Goal: Task Accomplishment & Management: Manage account settings

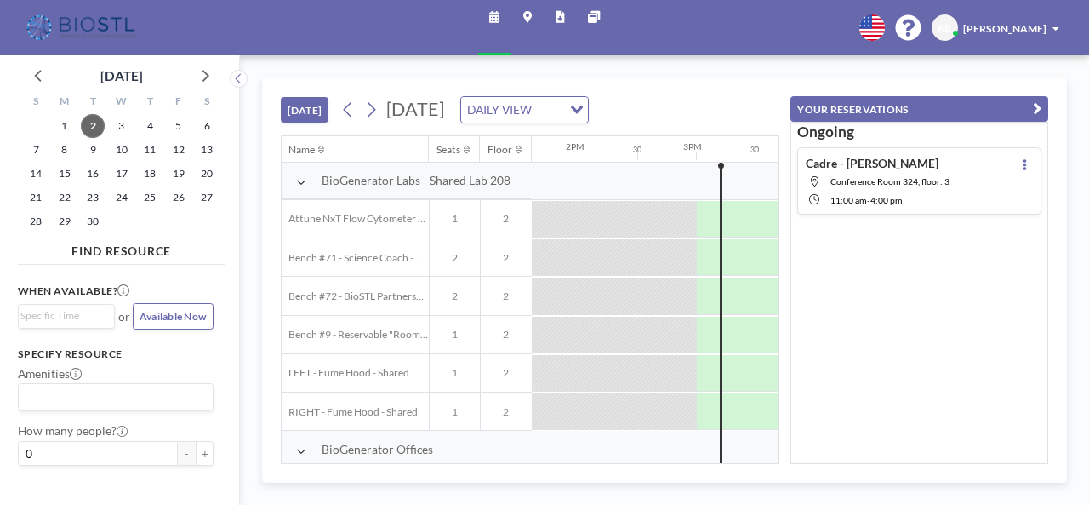
scroll to position [0, 1604]
click at [90, 174] on span "16" at bounding box center [93, 174] width 24 height 24
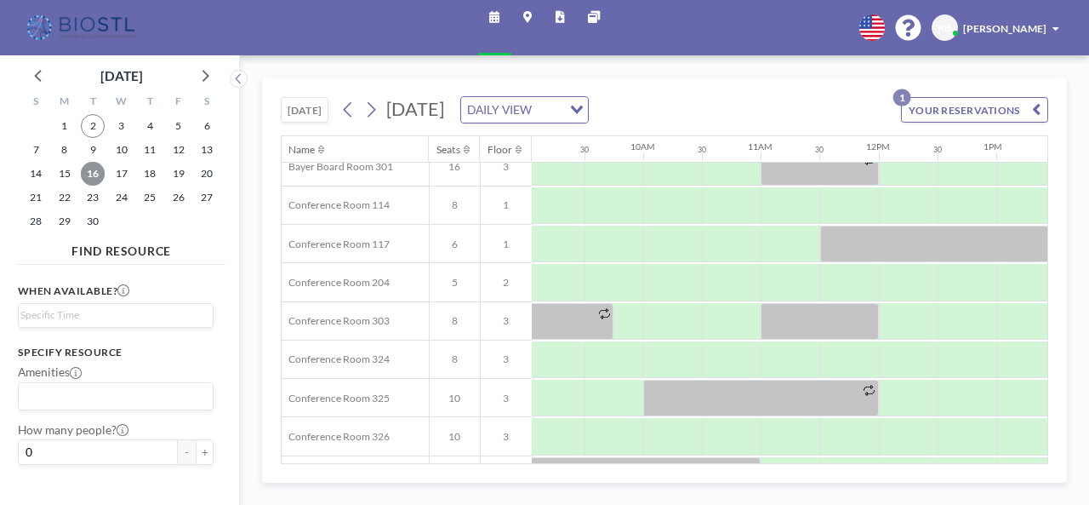
scroll to position [429, 1067]
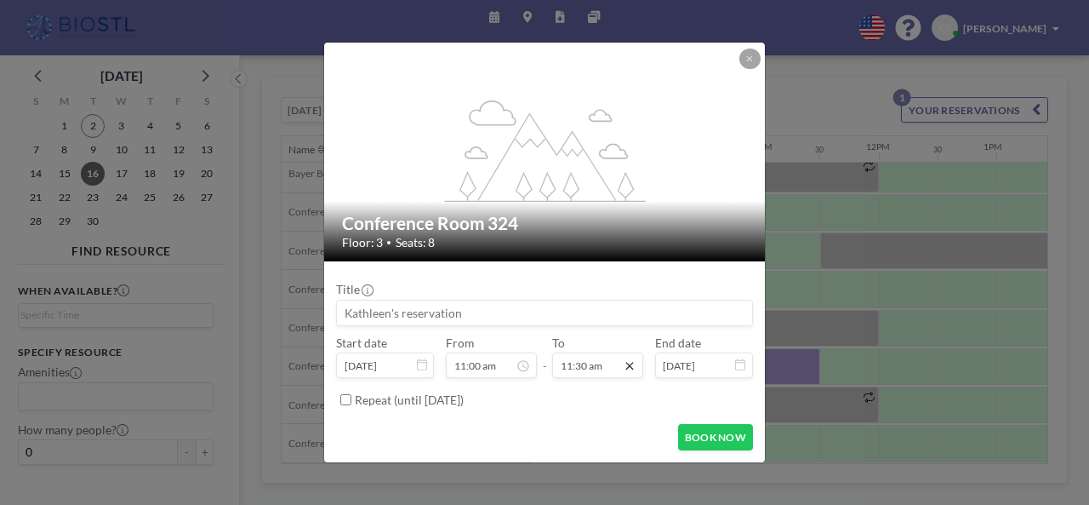
click at [635, 371] on icon at bounding box center [630, 365] width 14 height 14
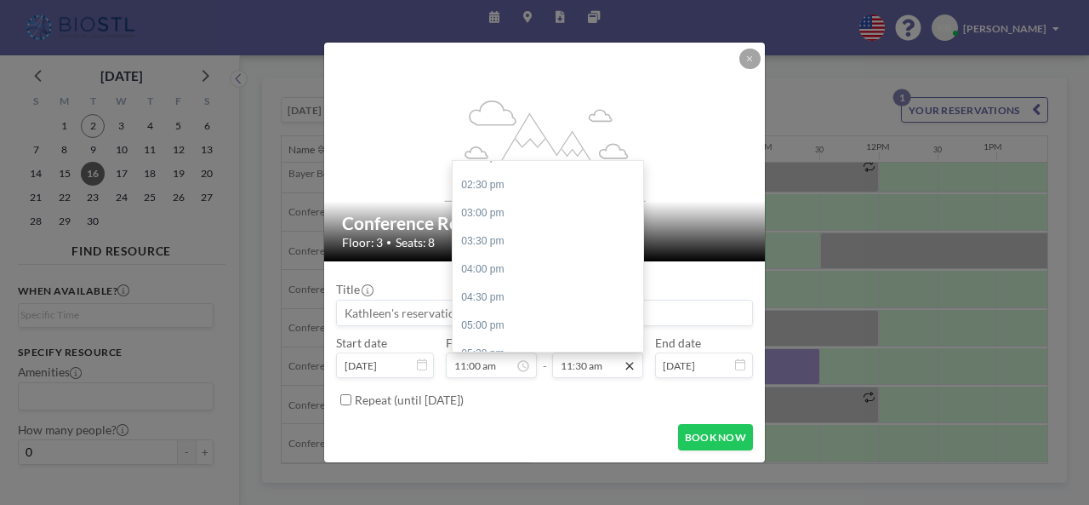
scroll to position [803, 0]
click at [519, 271] on div "04:00 pm" at bounding box center [552, 269] width 199 height 28
type input "04:00 pm"
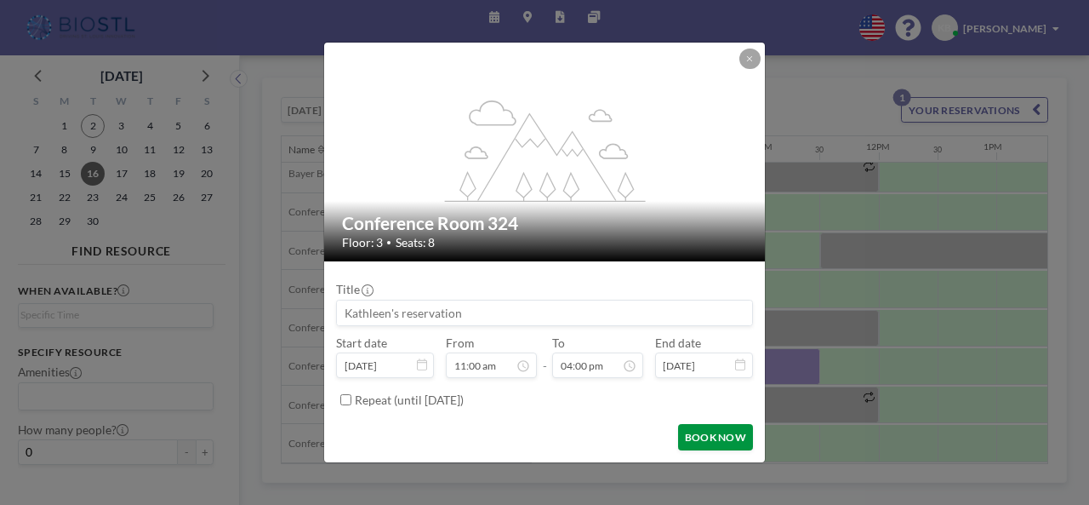
click at [715, 441] on button "BOOK NOW" at bounding box center [715, 437] width 75 height 26
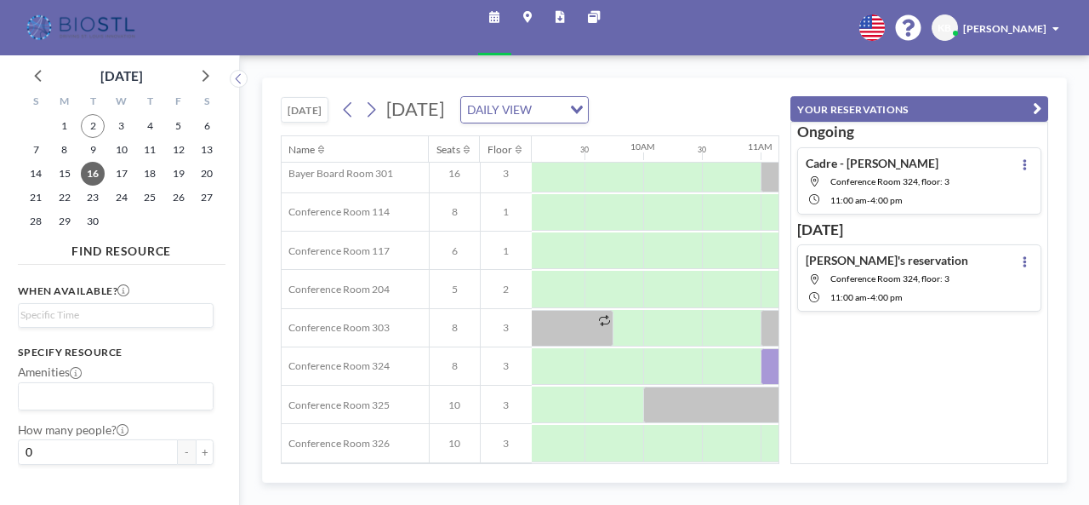
click at [1053, 25] on span at bounding box center [1055, 29] width 7 height 10
click at [1016, 100] on span "Log out" at bounding box center [1015, 100] width 34 height 14
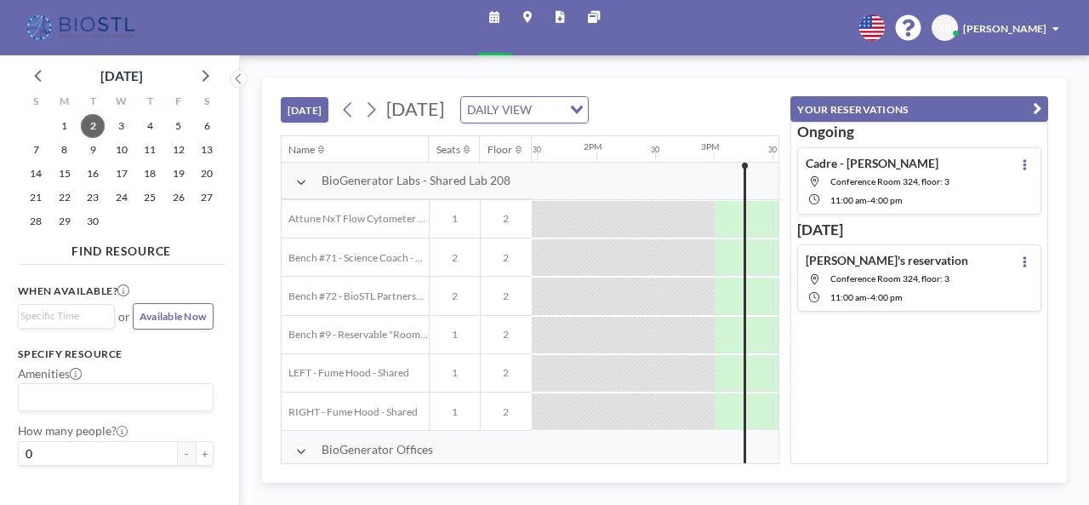
scroll to position [0, 1604]
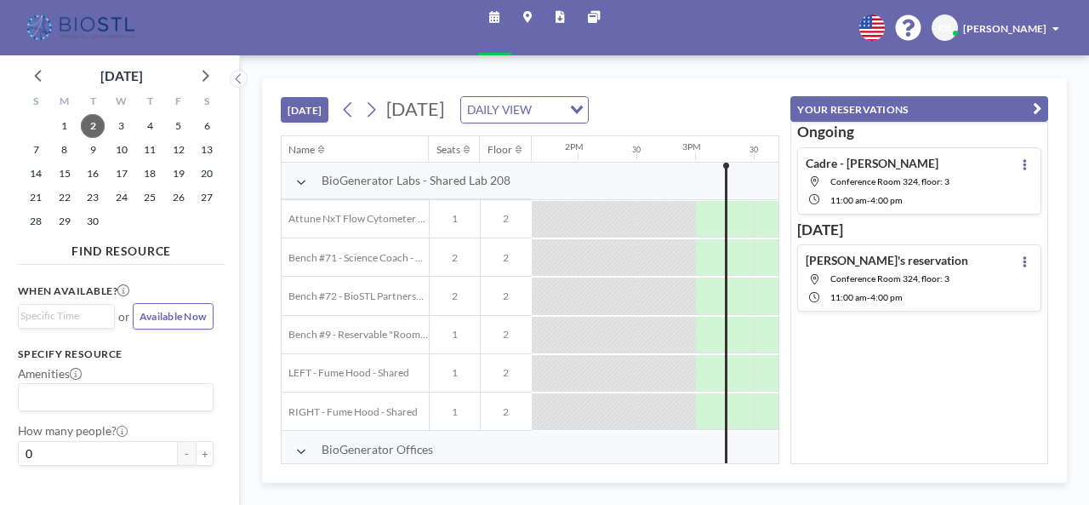
click at [913, 261] on h4 "[PERSON_NAME]'s reservation" at bounding box center [887, 260] width 163 height 14
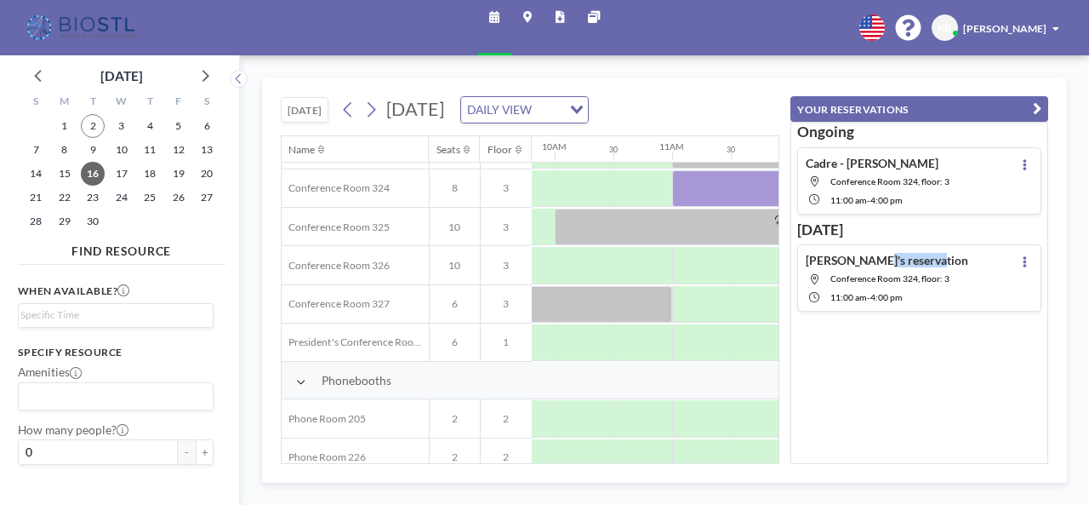
scroll to position [610, 1161]
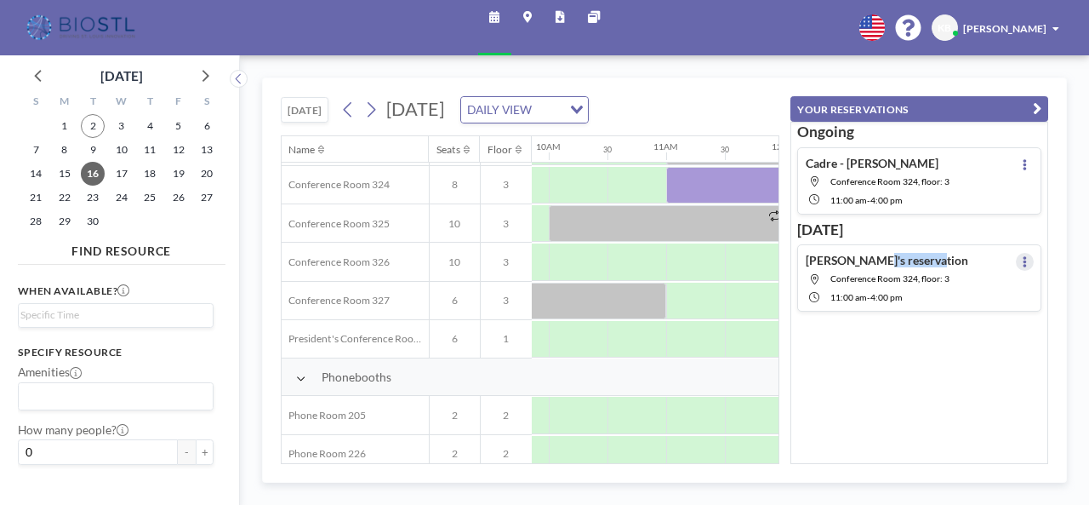
click at [1017, 265] on button at bounding box center [1025, 262] width 18 height 18
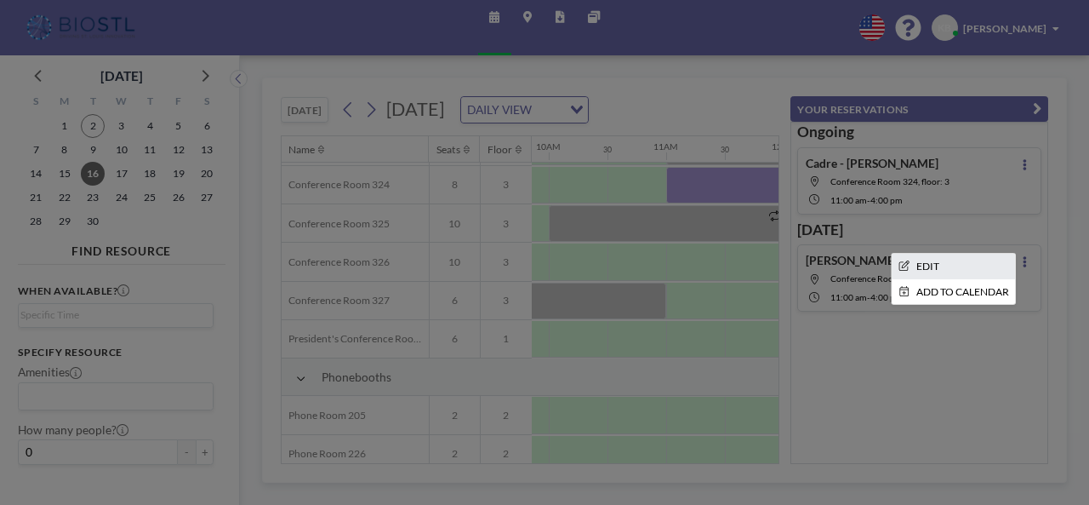
click at [958, 266] on li "EDIT" at bounding box center [953, 266] width 123 height 25
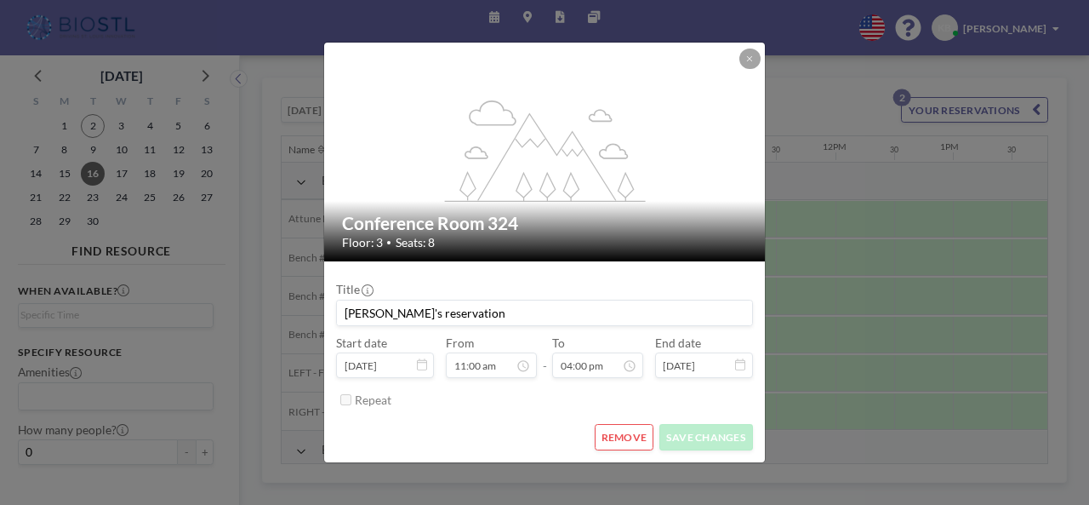
click at [361, 325] on input "[PERSON_NAME]'s reservation" at bounding box center [544, 312] width 415 height 25
drag, startPoint x: 469, startPoint y: 317, endPoint x: 271, endPoint y: 317, distance: 198.2
click at [271, 317] on div "flex-grow: 1.2; Conference Room 324 Floor: 3 • Seats: 8 Title Kathleen's reserv…" at bounding box center [544, 252] width 1089 height 505
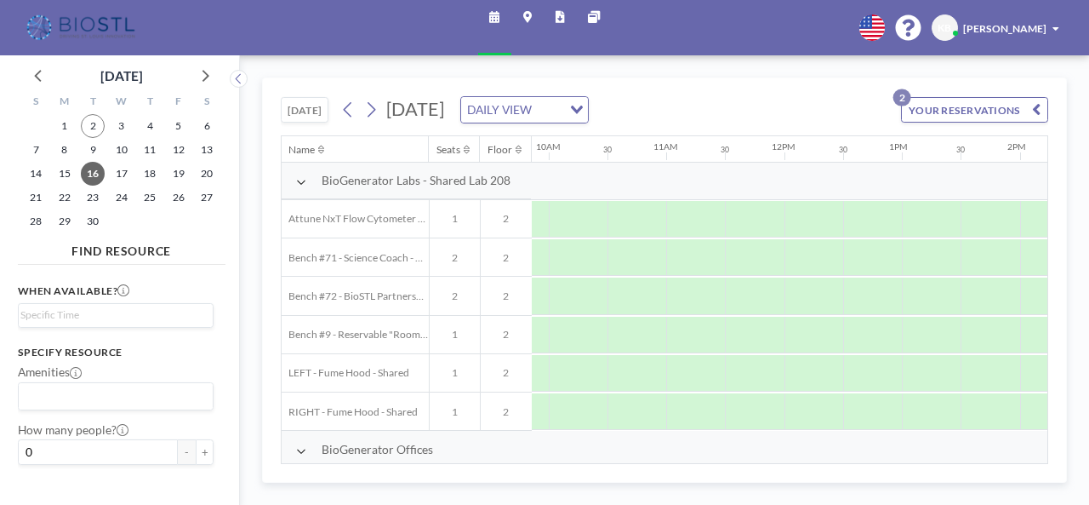
click at [1035, 113] on icon "button" at bounding box center [1036, 110] width 9 height 18
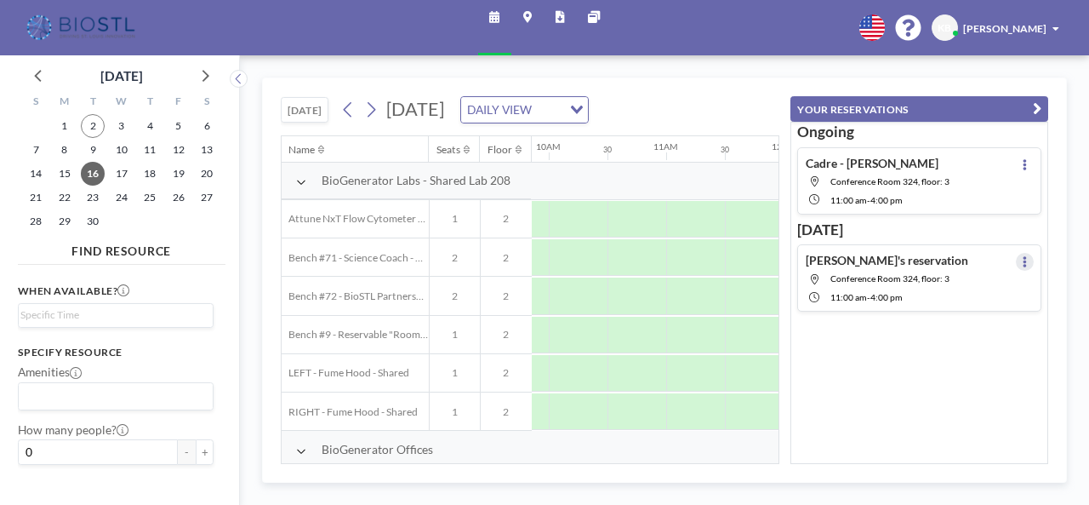
click at [1023, 257] on icon at bounding box center [1025, 261] width 4 height 11
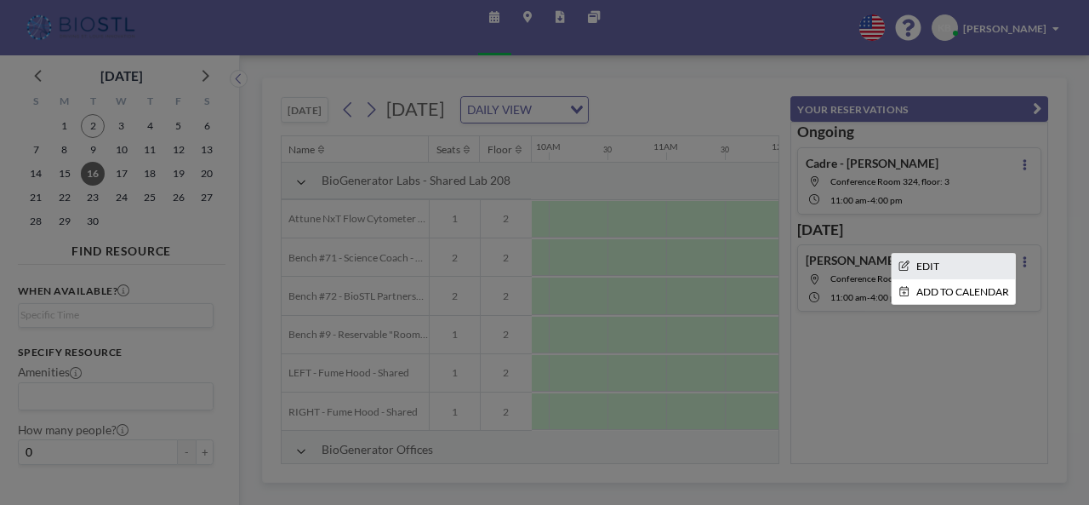
click at [961, 270] on li "EDIT" at bounding box center [953, 266] width 123 height 25
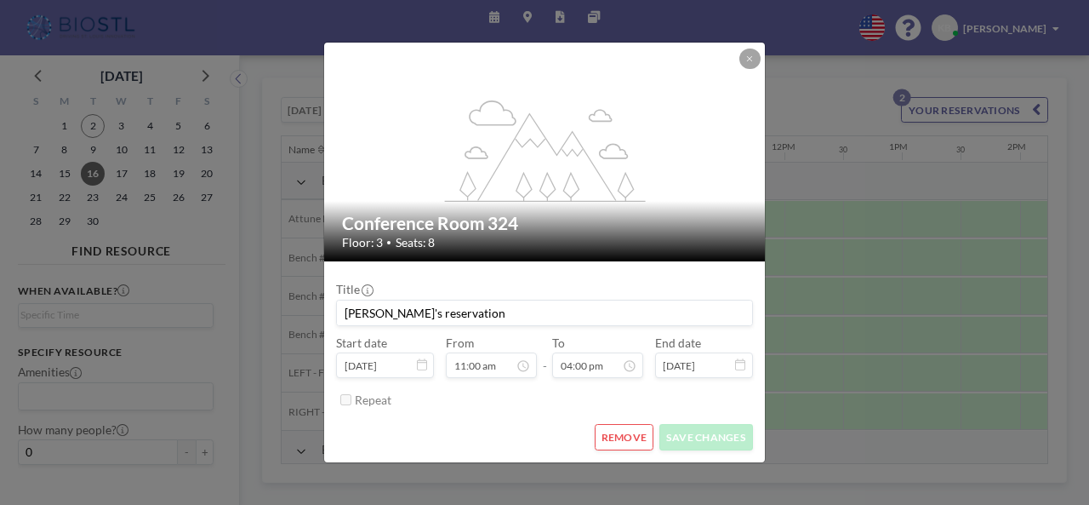
click at [463, 312] on input "[PERSON_NAME]'s reservation" at bounding box center [544, 312] width 415 height 25
drag, startPoint x: 463, startPoint y: 312, endPoint x: 328, endPoint y: 323, distance: 134.9
click at [328, 323] on form "Title Kathleen's reservation Start date Sep 16, 2025 From 11:00 am - To 04:00 p…" at bounding box center [544, 361] width 440 height 201
type input "Cadre - [PERSON_NAME]"
click at [727, 437] on button "SAVE CHANGES" at bounding box center [706, 437] width 94 height 26
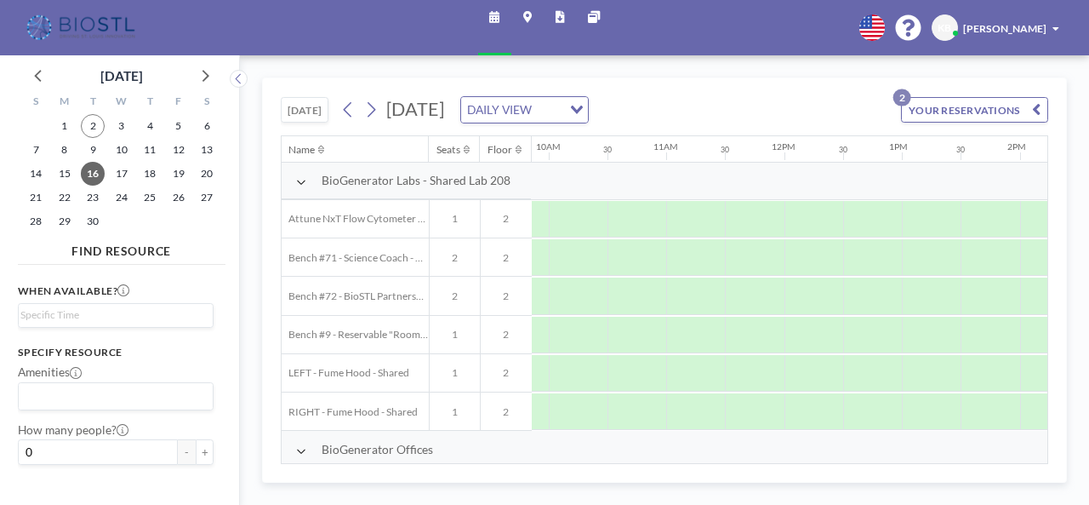
click at [1054, 35] on div "[PERSON_NAME]" at bounding box center [1011, 27] width 96 height 14
click at [1007, 88] on link "Log out" at bounding box center [1015, 101] width 131 height 30
